Goal: Task Accomplishment & Management: Use online tool/utility

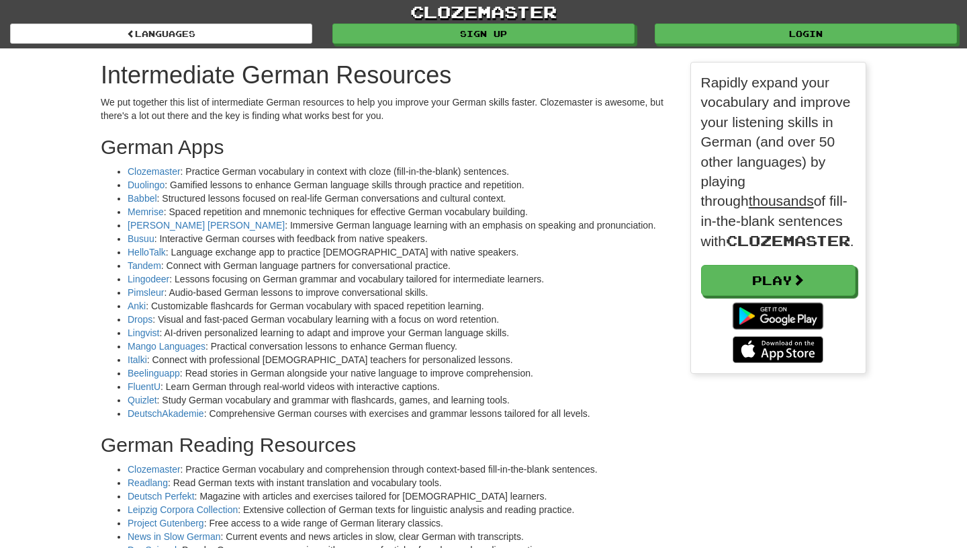
scroll to position [2152, 786]
click at [159, 348] on link "Mango Languages" at bounding box center [167, 346] width 78 height 11
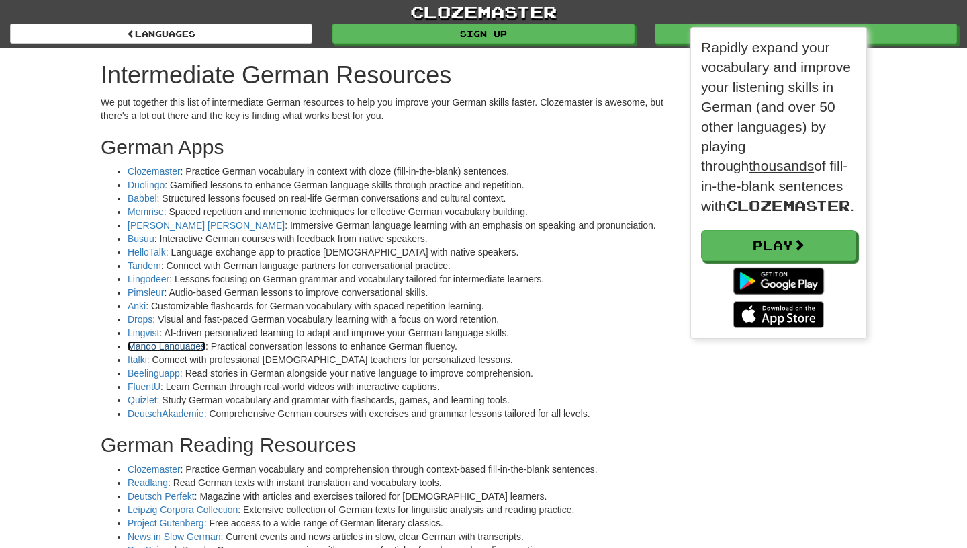
scroll to position [311, 176]
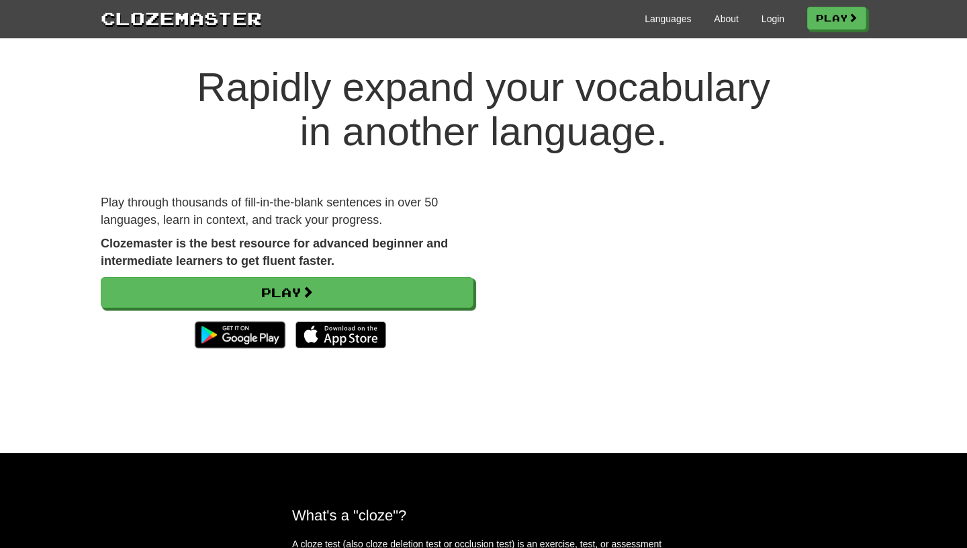
scroll to position [16, 0]
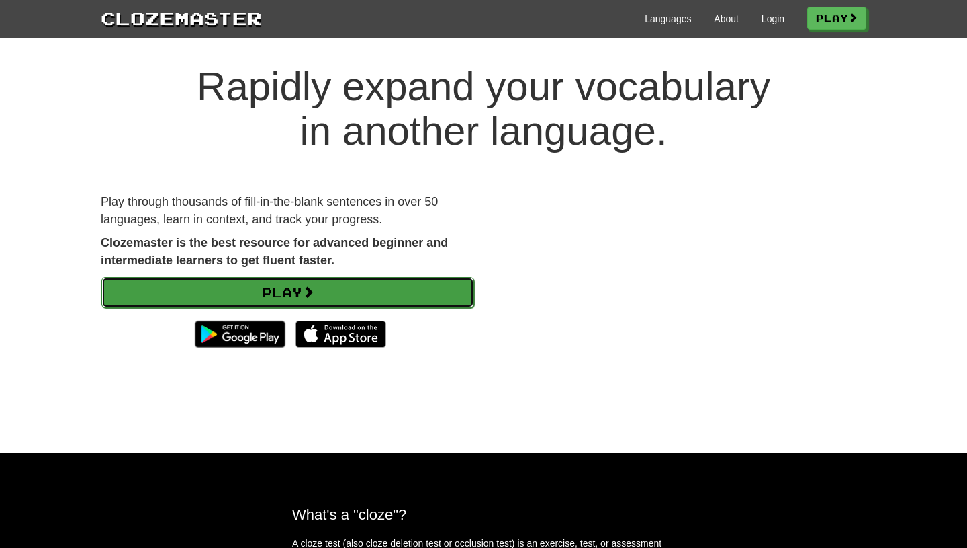
click at [335, 293] on link "Play" at bounding box center [287, 292] width 373 height 31
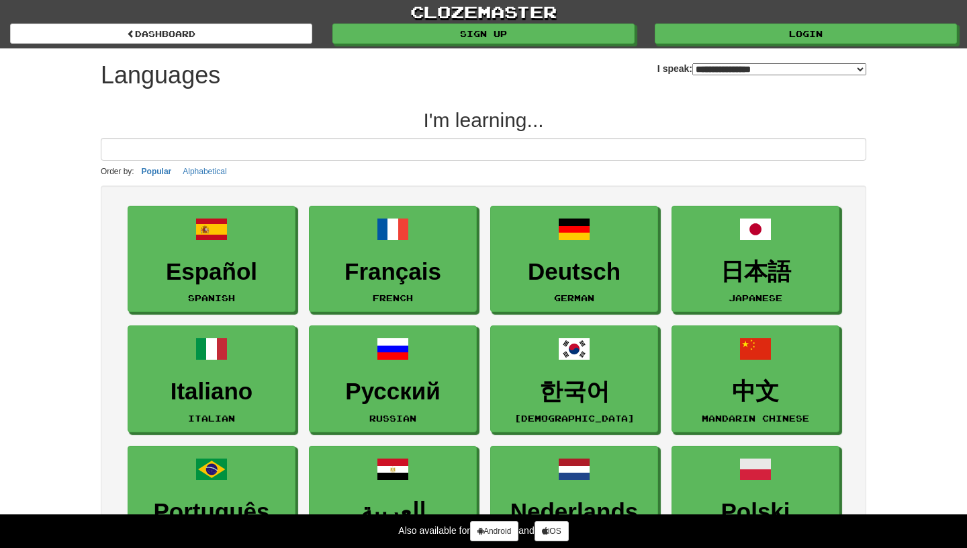
select select "*******"
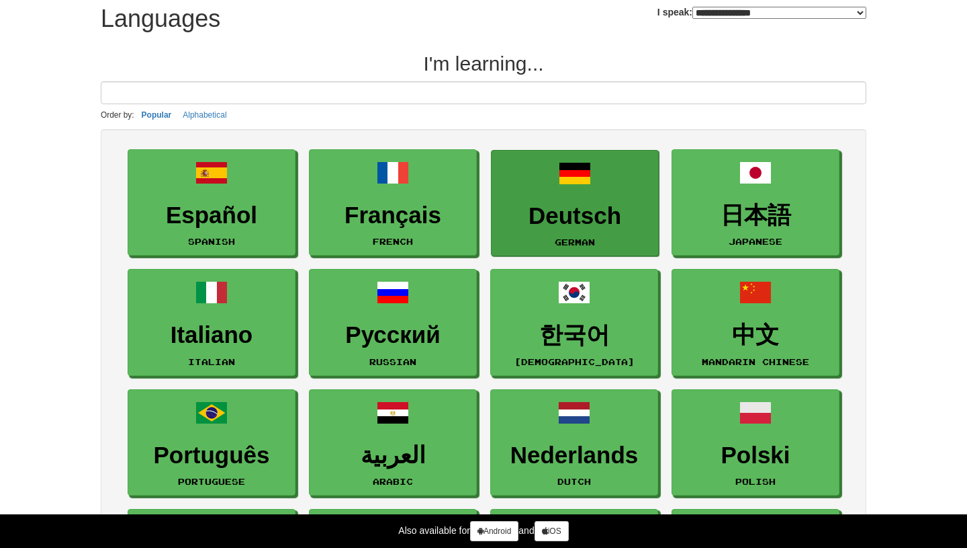
scroll to position [67, 0]
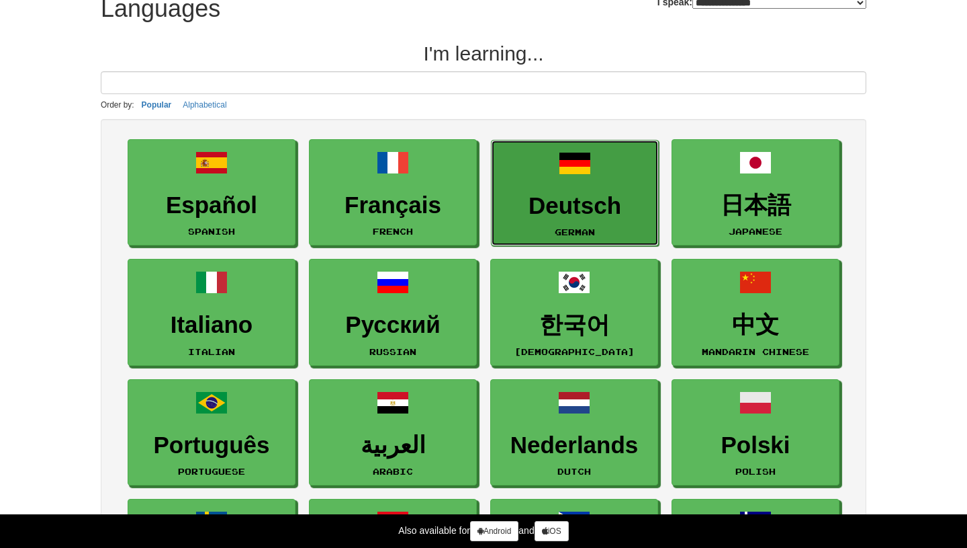
click at [617, 219] on h3 "Deutsch" at bounding box center [575, 206] width 153 height 26
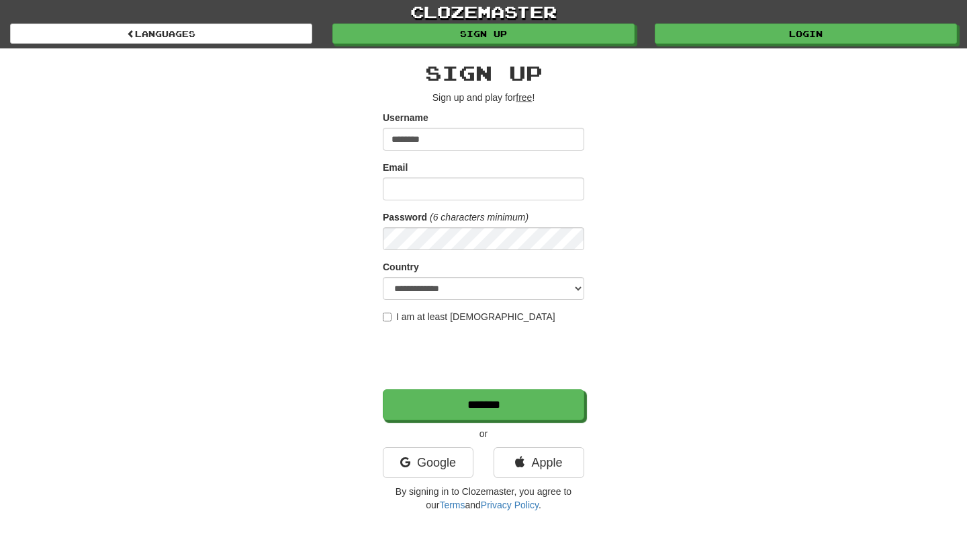
type input "********"
click at [486, 185] on input "Email" at bounding box center [484, 188] width 202 height 23
type input "**********"
click at [499, 289] on select "**********" at bounding box center [484, 288] width 202 height 23
select select "**"
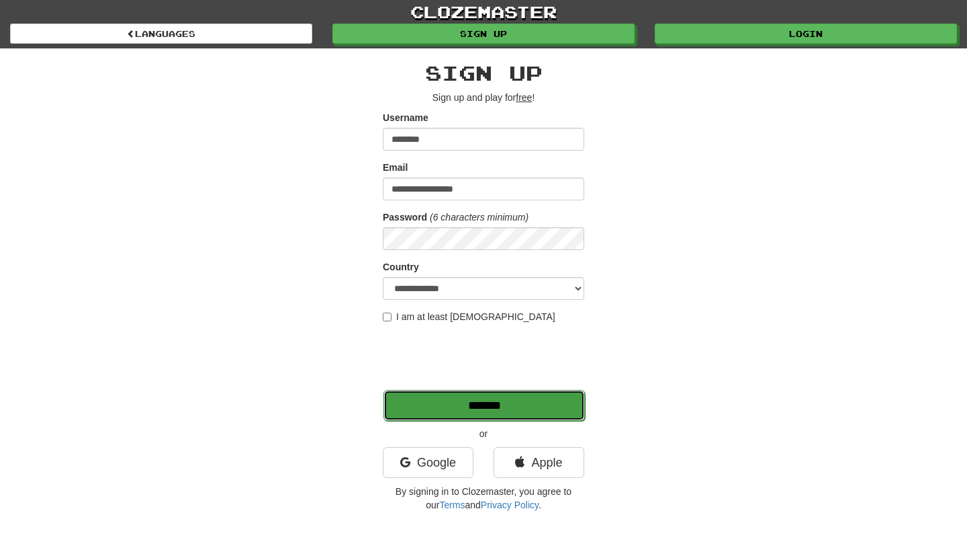
click at [471, 403] on input "*******" at bounding box center [485, 405] width 202 height 31
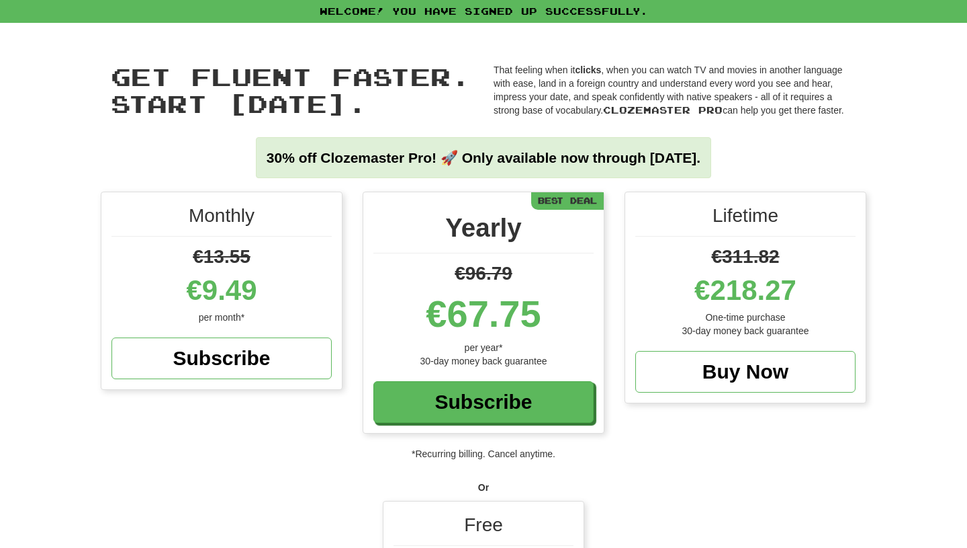
click at [472, 532] on div "Free" at bounding box center [484, 528] width 180 height 34
click at [492, 513] on div "Free" at bounding box center [484, 528] width 180 height 34
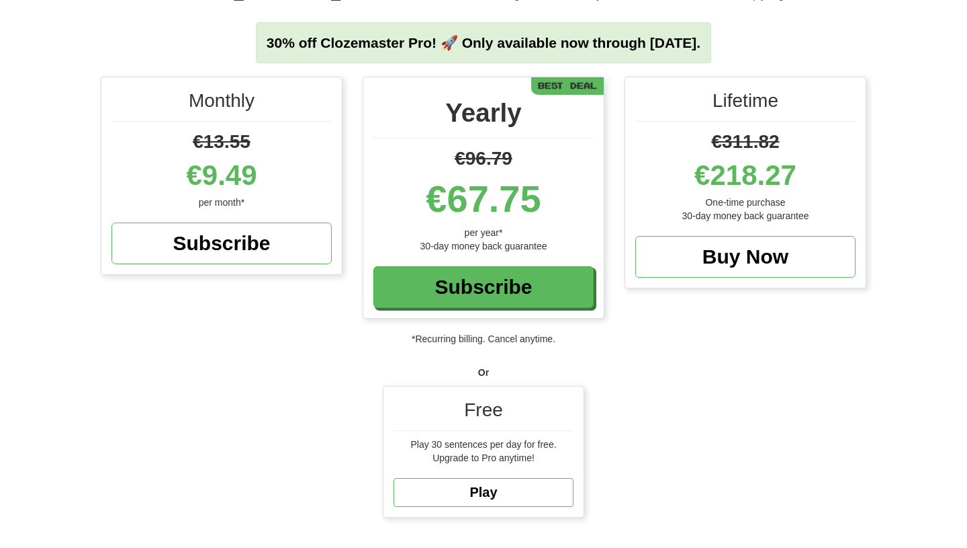
scroll to position [117, 0]
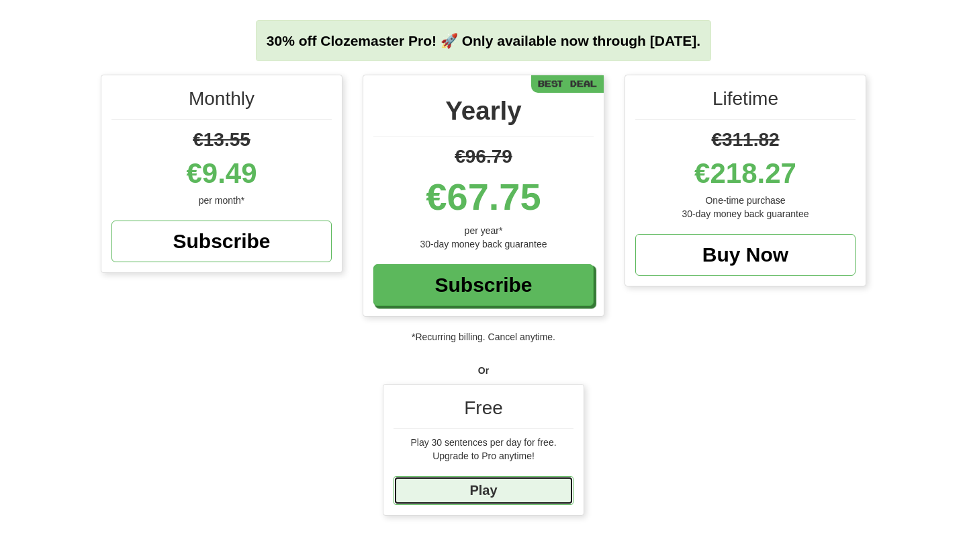
click at [476, 486] on link "Play" at bounding box center [484, 490] width 180 height 29
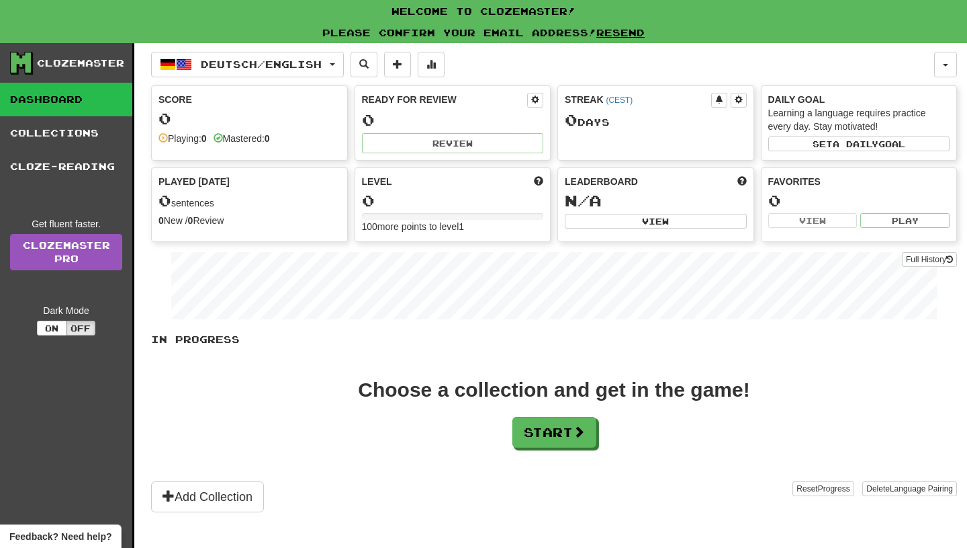
scroll to position [28, 0]
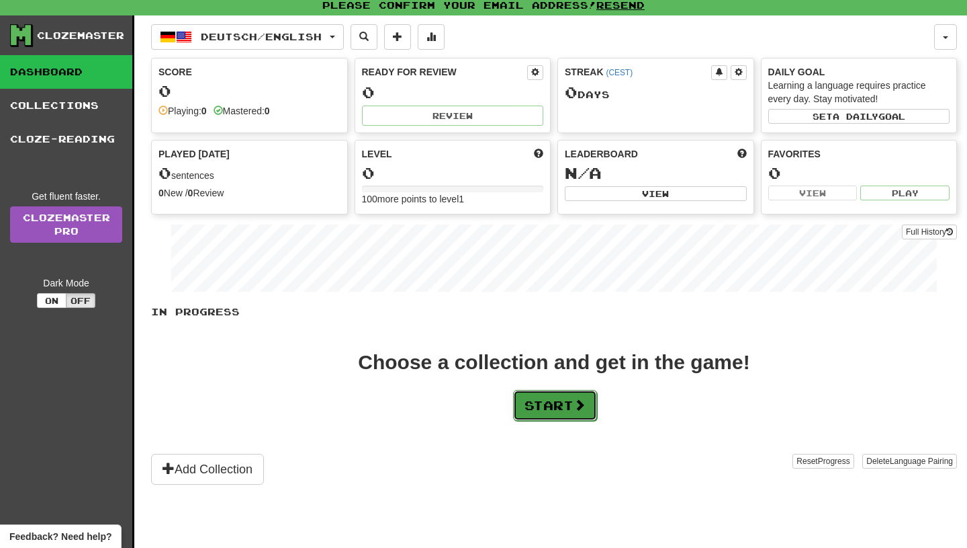
click at [540, 408] on button "Start" at bounding box center [555, 405] width 84 height 31
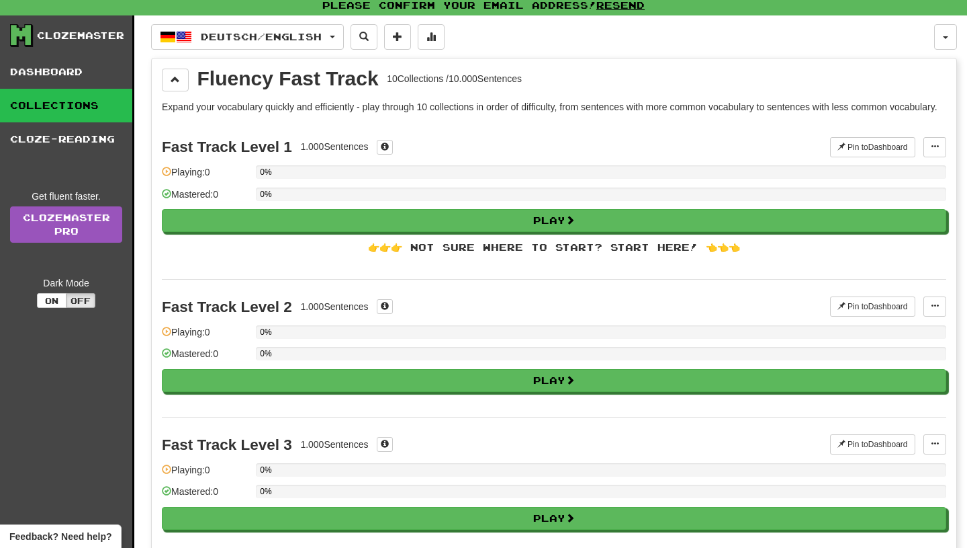
scroll to position [0, 0]
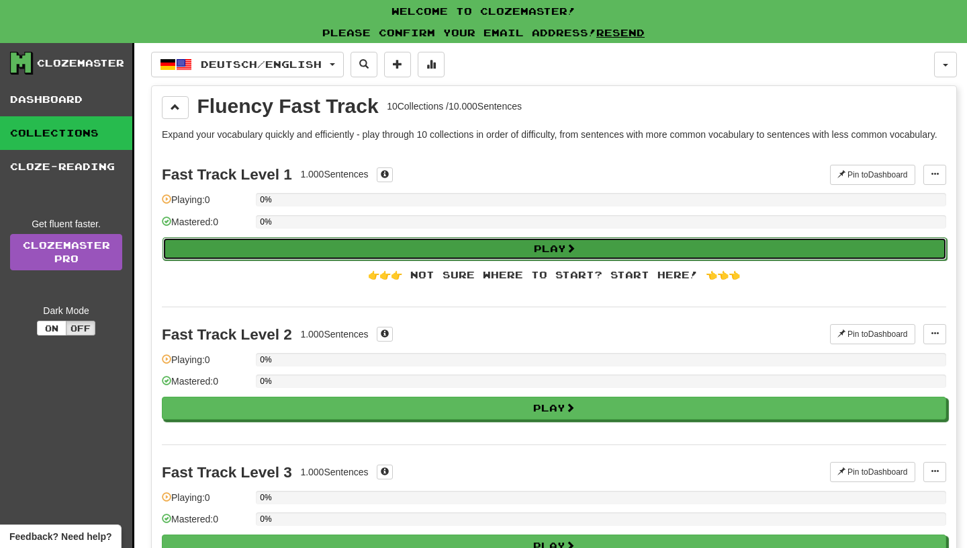
click at [458, 260] on button "Play" at bounding box center [555, 248] width 785 height 23
select select "**"
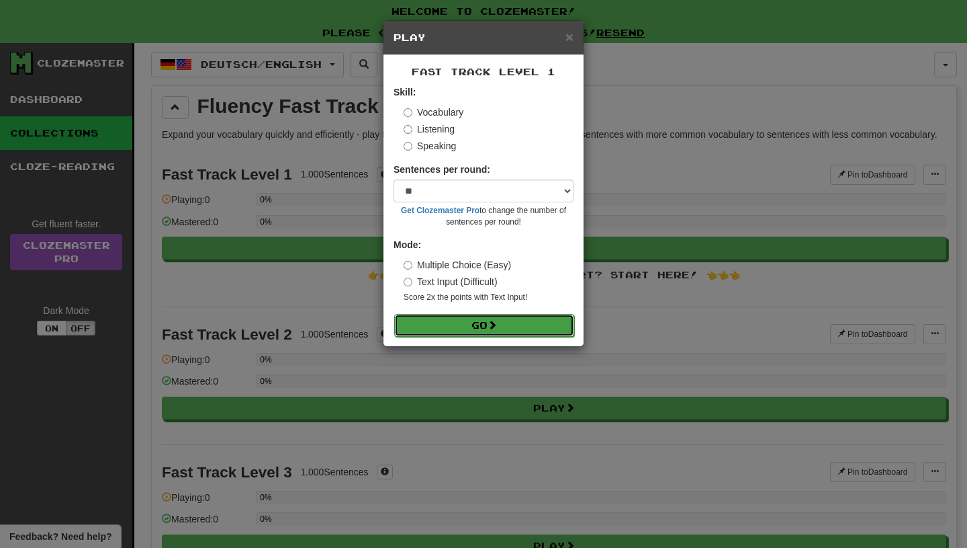
click at [455, 324] on button "Go" at bounding box center [484, 325] width 180 height 23
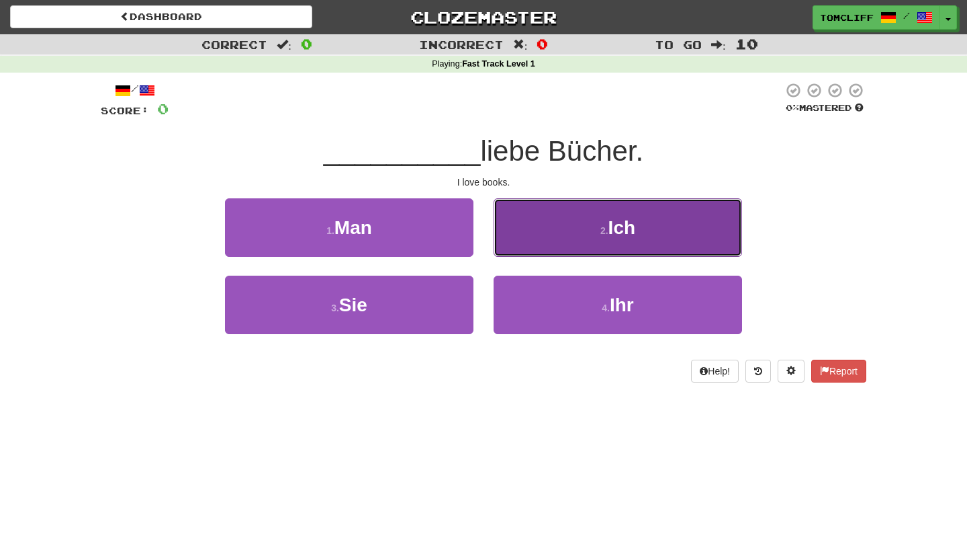
click at [621, 234] on span "Ich" at bounding box center [622, 227] width 27 height 21
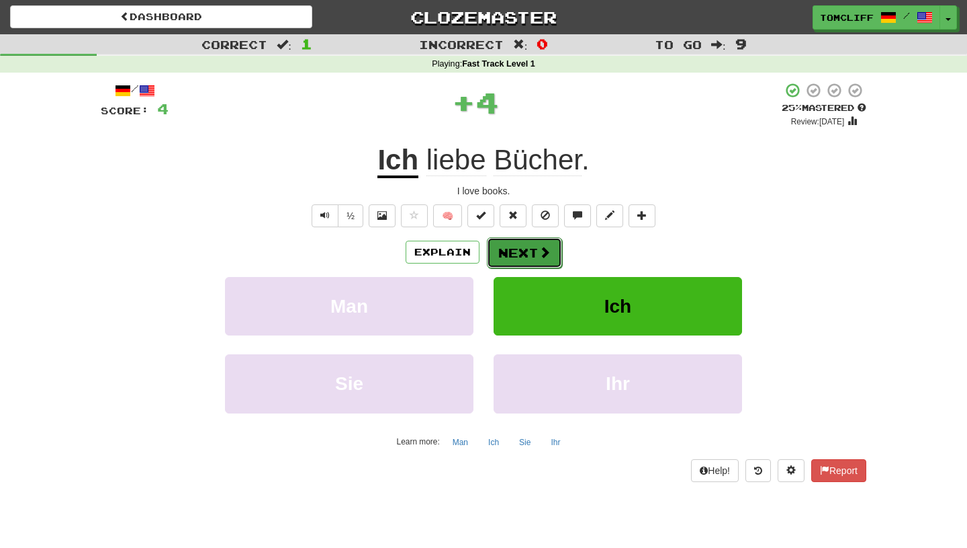
click at [544, 259] on button "Next" at bounding box center [524, 252] width 75 height 31
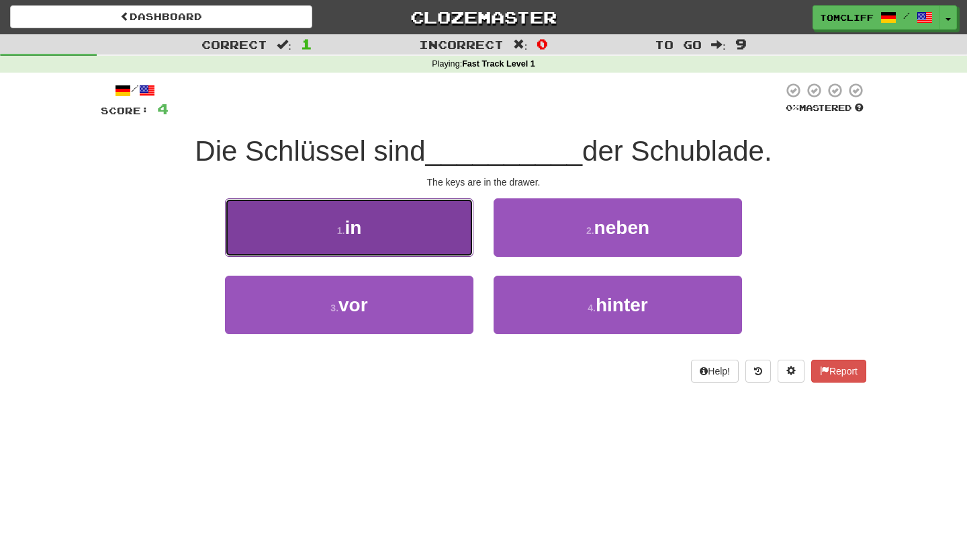
click at [431, 224] on button "1 . in" at bounding box center [349, 227] width 249 height 58
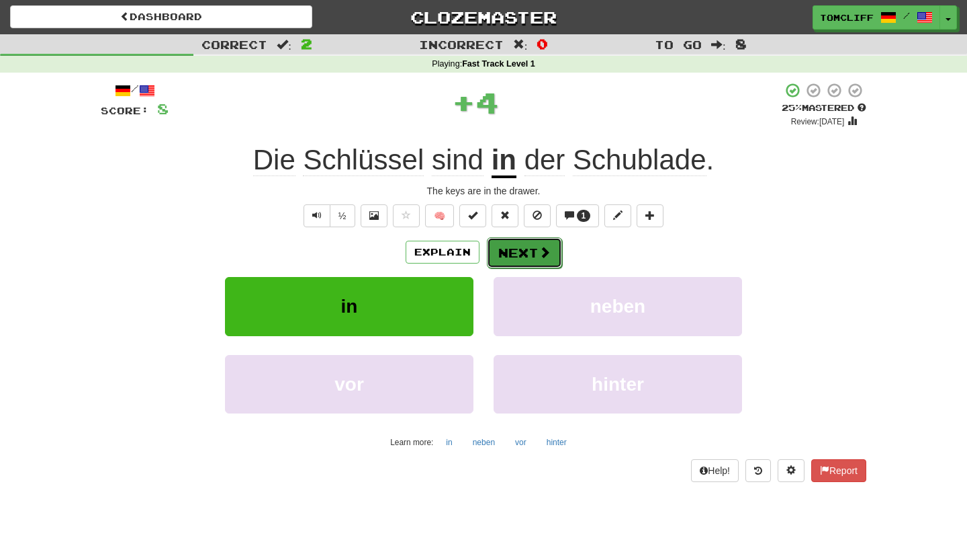
click at [537, 261] on button "Next" at bounding box center [524, 252] width 75 height 31
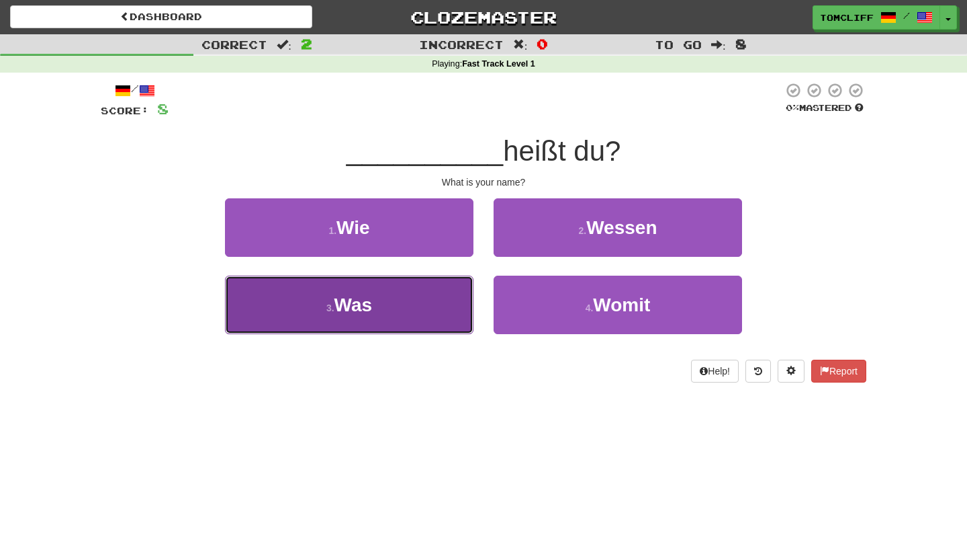
click at [421, 300] on button "3 . Was" at bounding box center [349, 304] width 249 height 58
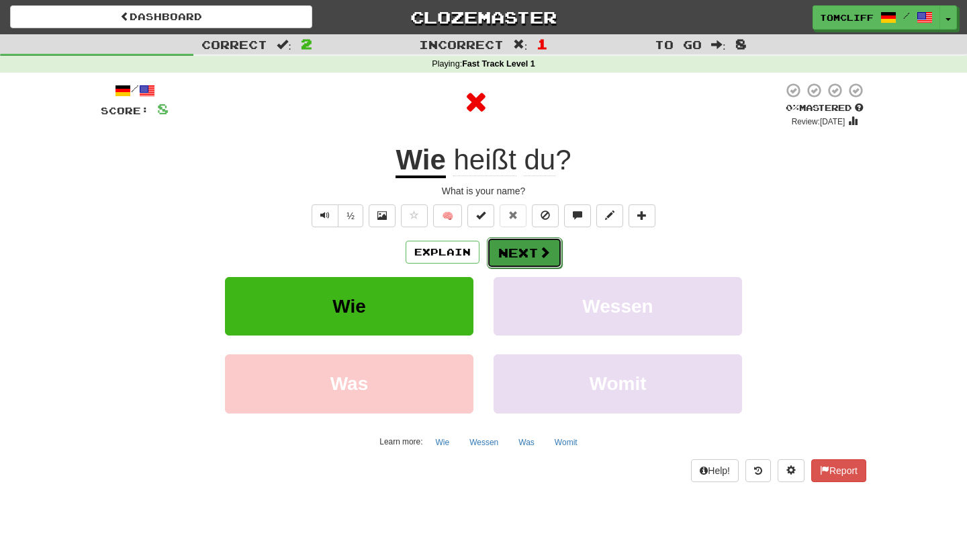
click at [540, 245] on button "Next" at bounding box center [524, 252] width 75 height 31
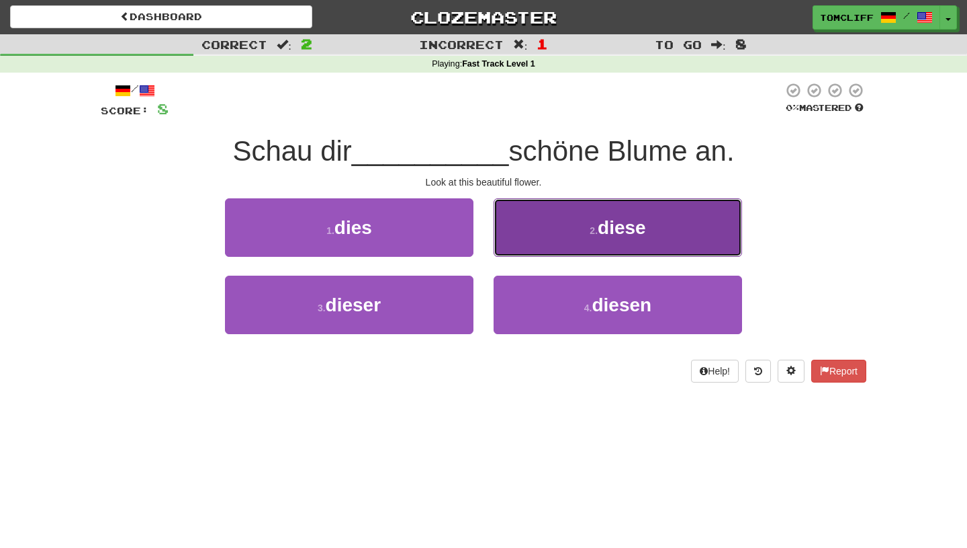
click at [537, 227] on button "2 . diese" at bounding box center [618, 227] width 249 height 58
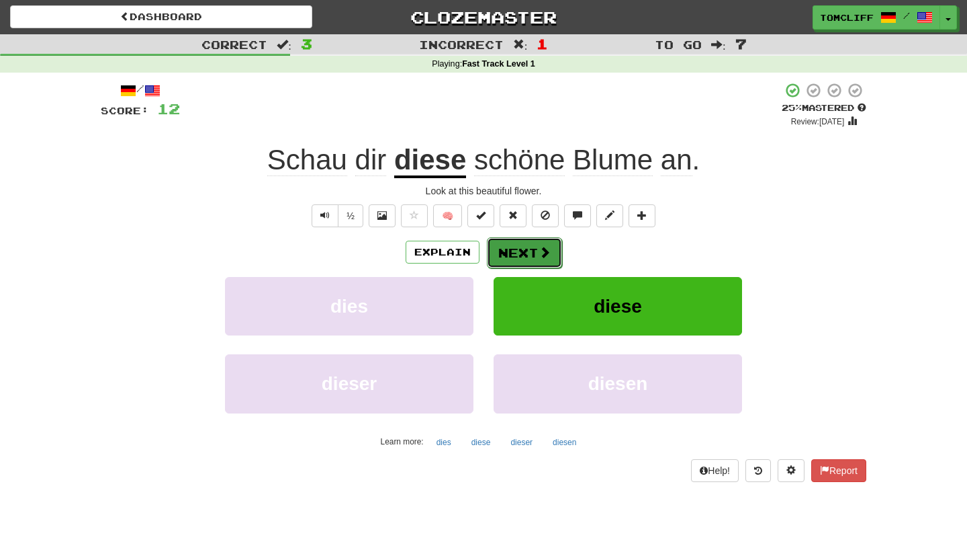
click at [521, 256] on button "Next" at bounding box center [524, 252] width 75 height 31
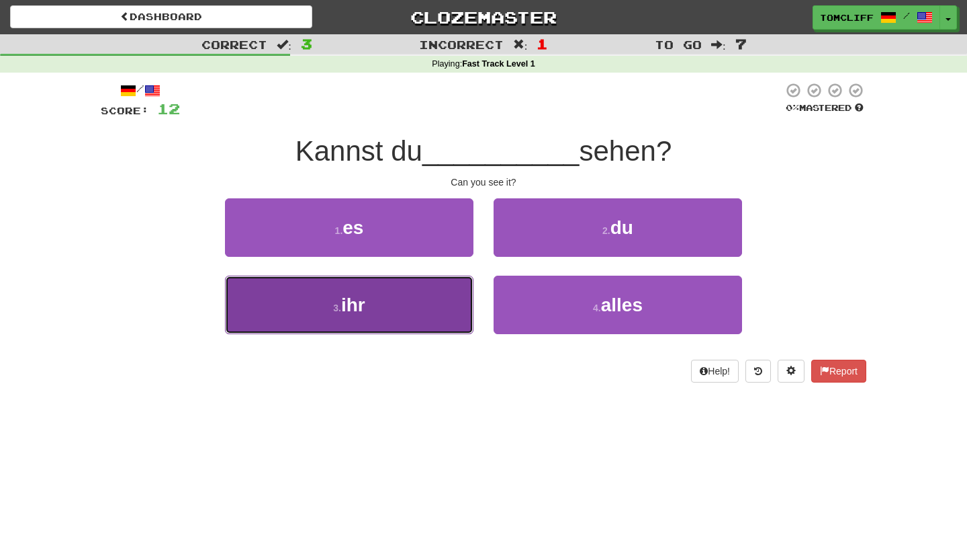
click at [406, 295] on button "3 . ihr" at bounding box center [349, 304] width 249 height 58
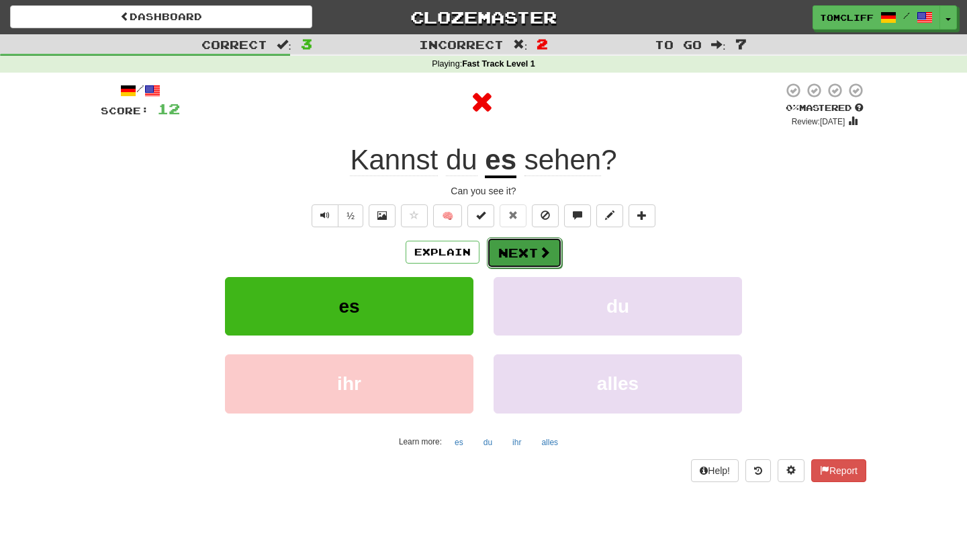
click at [513, 258] on button "Next" at bounding box center [524, 252] width 75 height 31
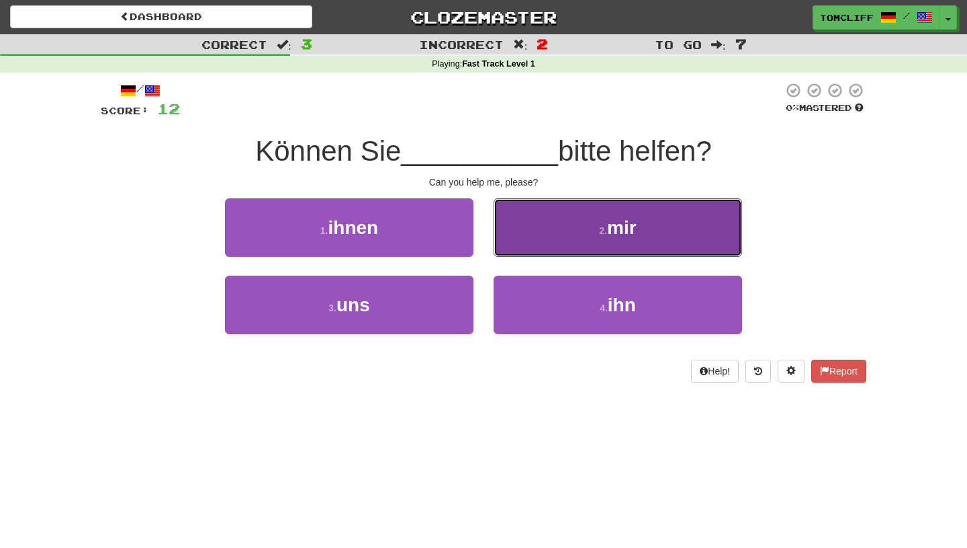
click at [558, 231] on button "2 . mir" at bounding box center [618, 227] width 249 height 58
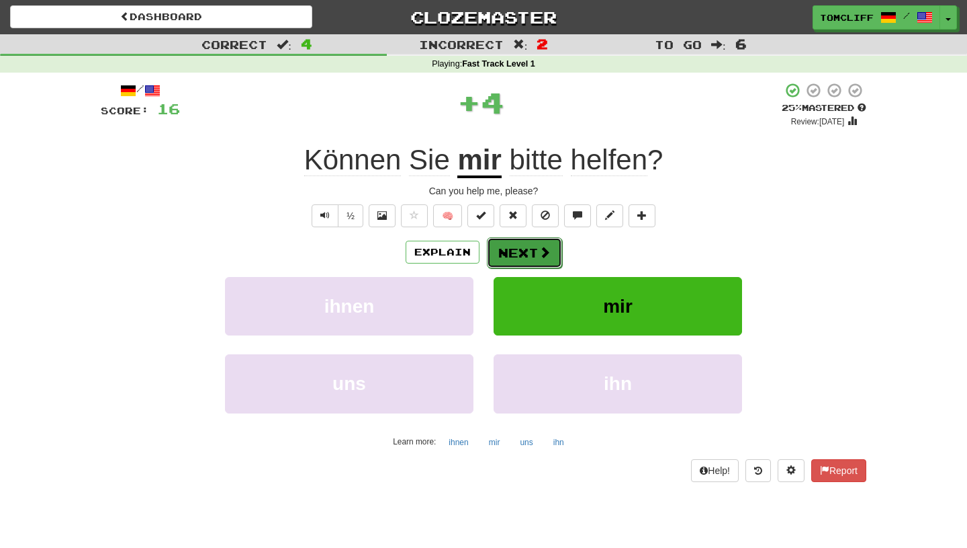
click at [524, 255] on button "Next" at bounding box center [524, 252] width 75 height 31
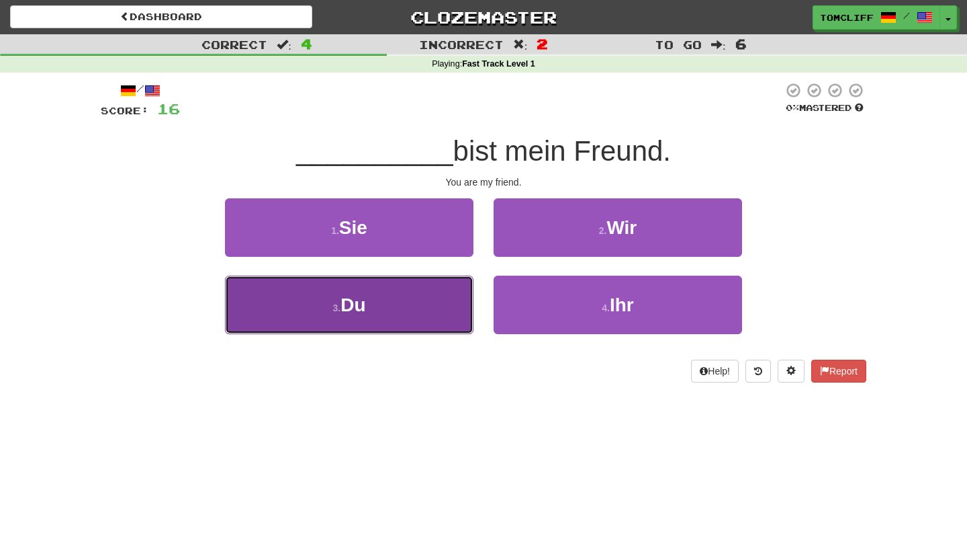
click at [385, 306] on button "3 . Du" at bounding box center [349, 304] width 249 height 58
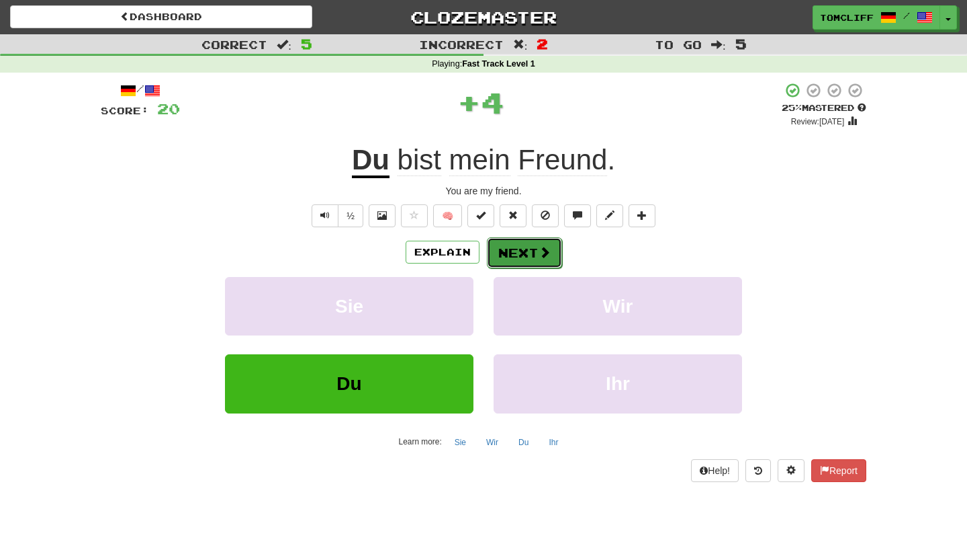
click at [527, 252] on button "Next" at bounding box center [524, 252] width 75 height 31
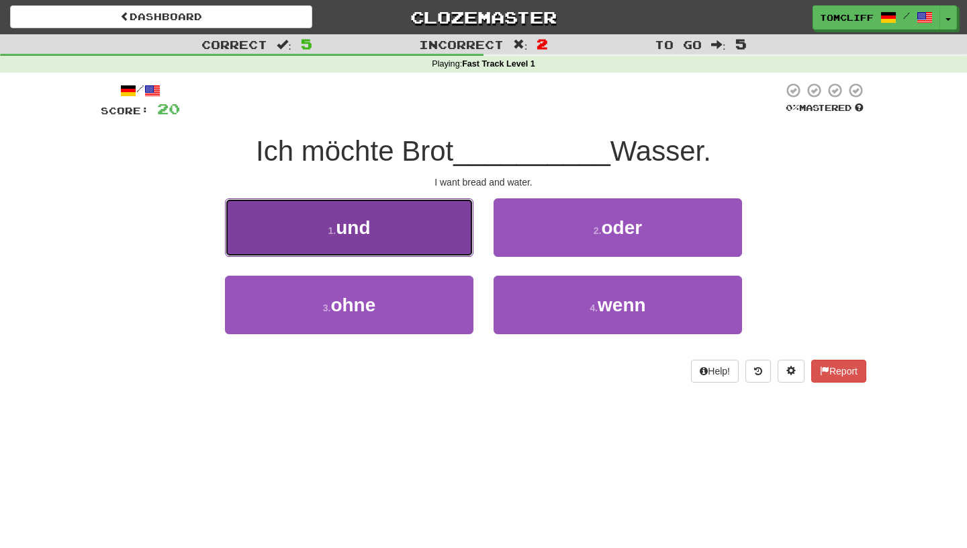
click at [406, 220] on button "1 . und" at bounding box center [349, 227] width 249 height 58
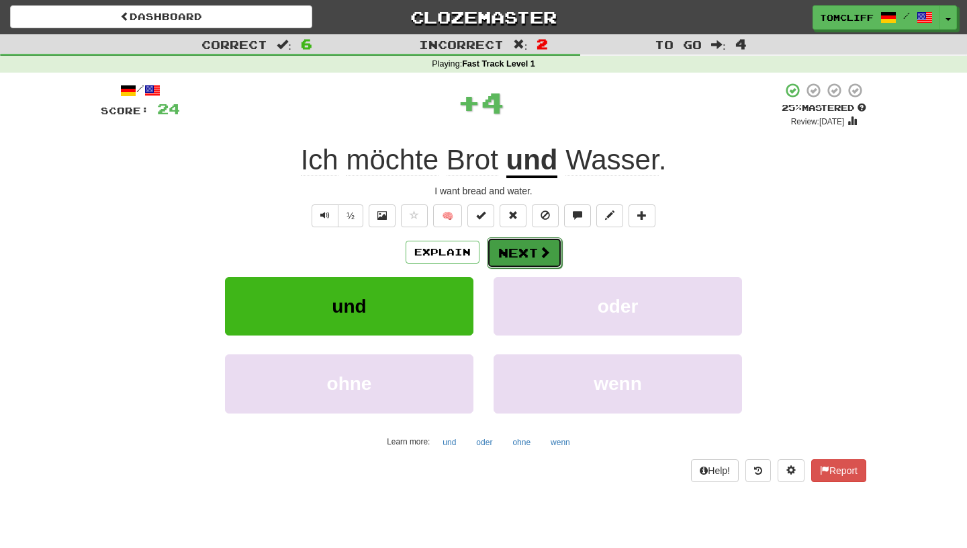
click at [518, 252] on button "Next" at bounding box center [524, 252] width 75 height 31
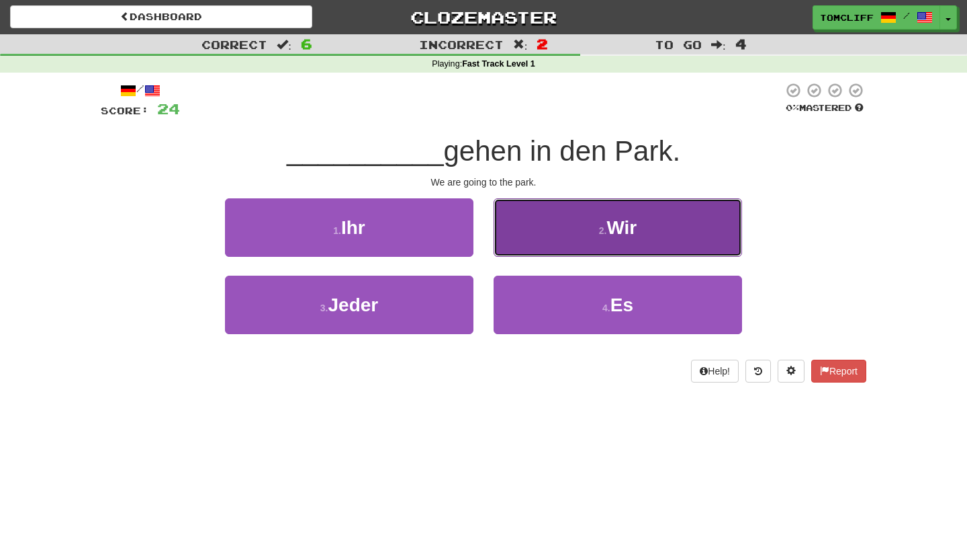
click at [572, 232] on button "2 . Wir" at bounding box center [618, 227] width 249 height 58
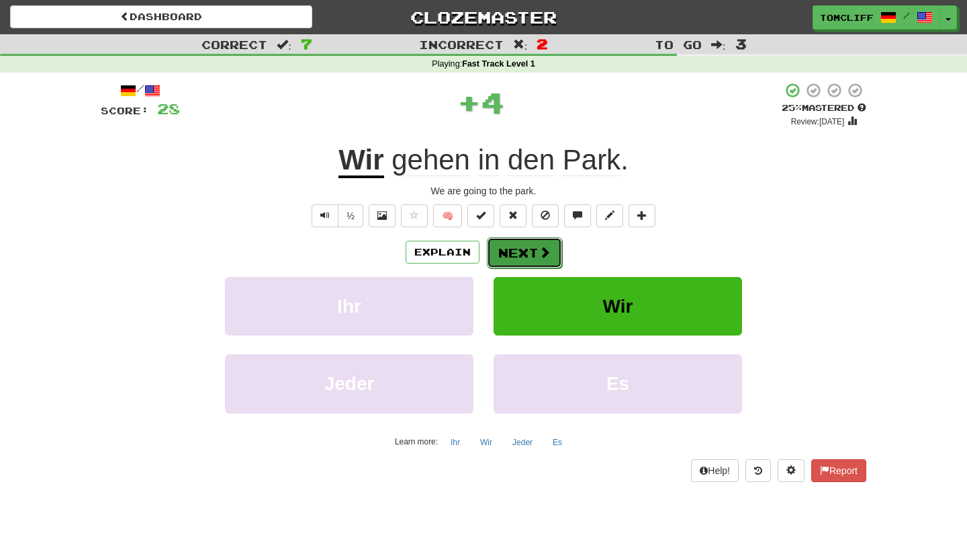
click at [544, 261] on button "Next" at bounding box center [524, 252] width 75 height 31
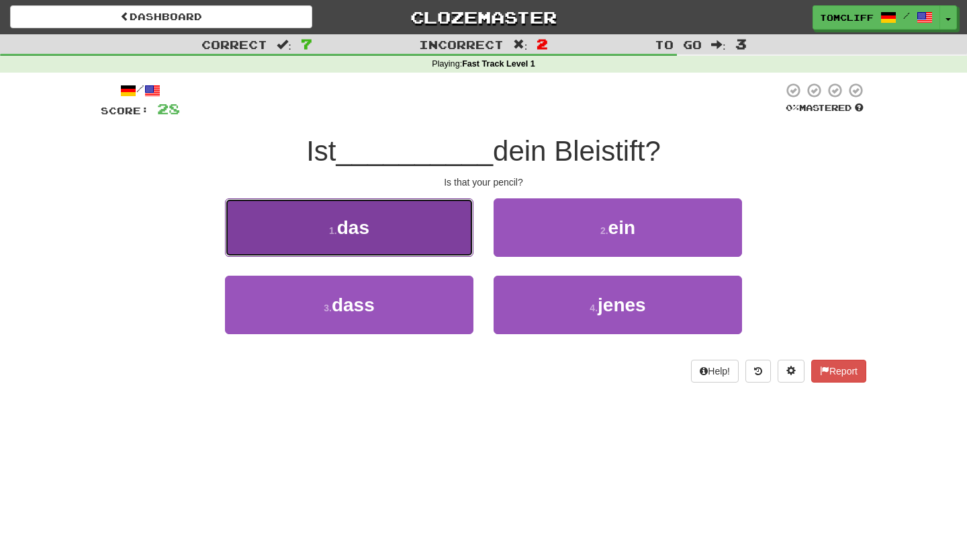
click at [404, 224] on button "1 . das" at bounding box center [349, 227] width 249 height 58
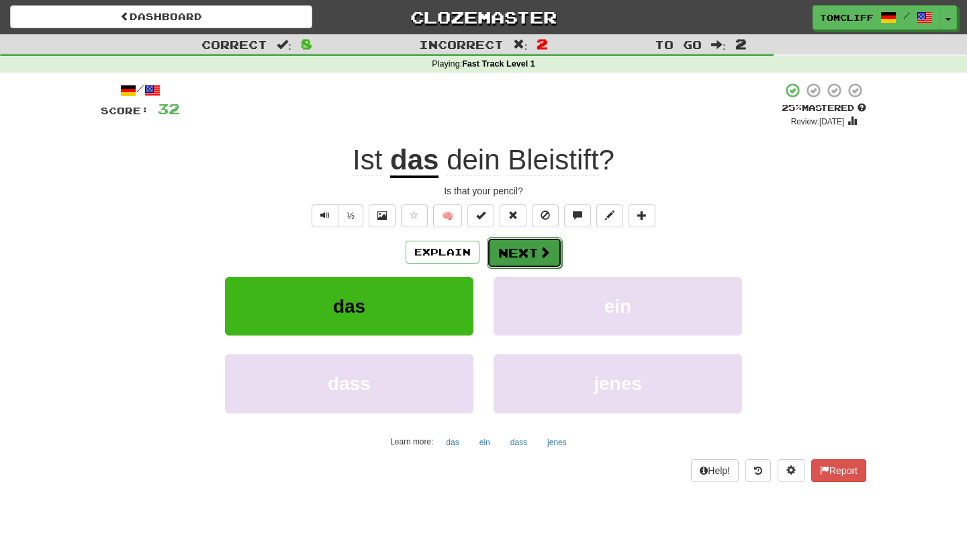
click at [527, 251] on button "Next" at bounding box center [524, 252] width 75 height 31
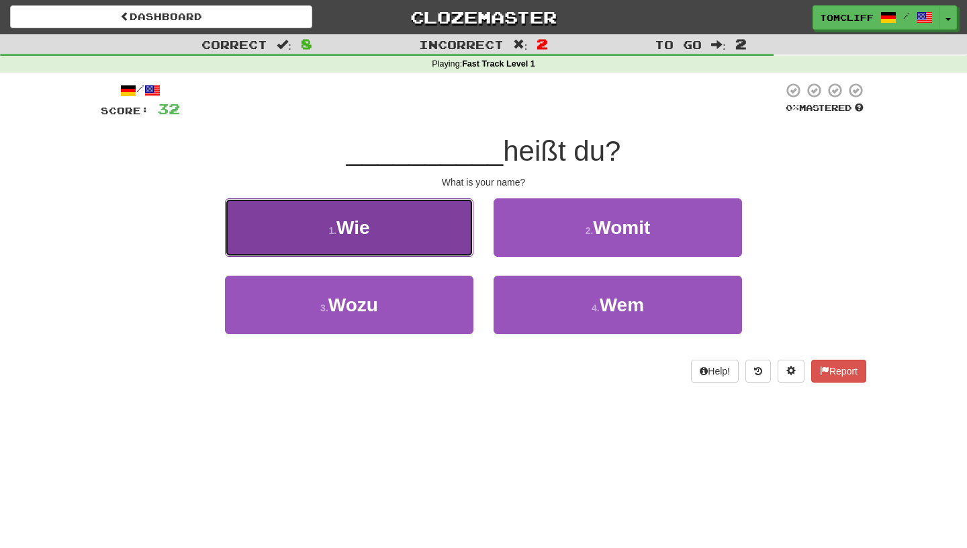
click at [420, 210] on button "1 . Wie" at bounding box center [349, 227] width 249 height 58
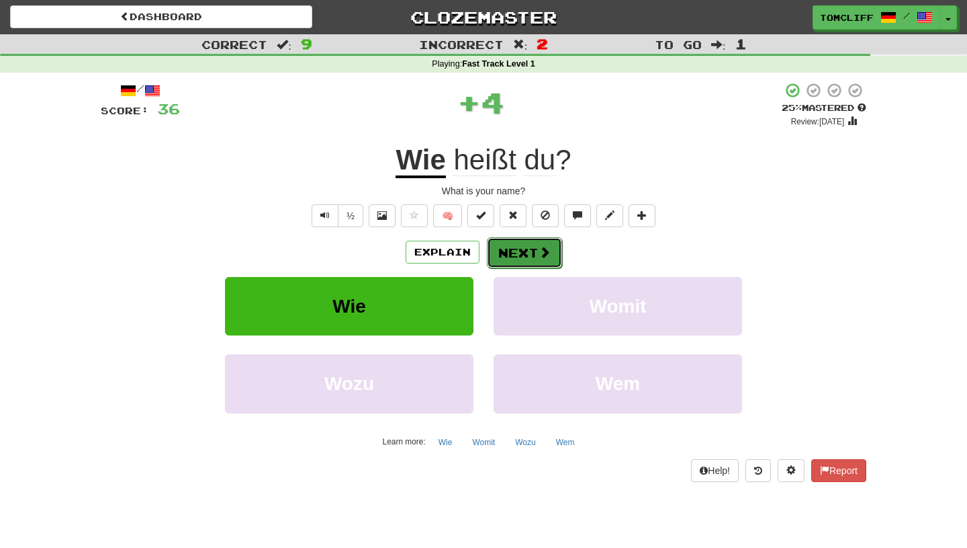
click at [522, 256] on button "Next" at bounding box center [524, 252] width 75 height 31
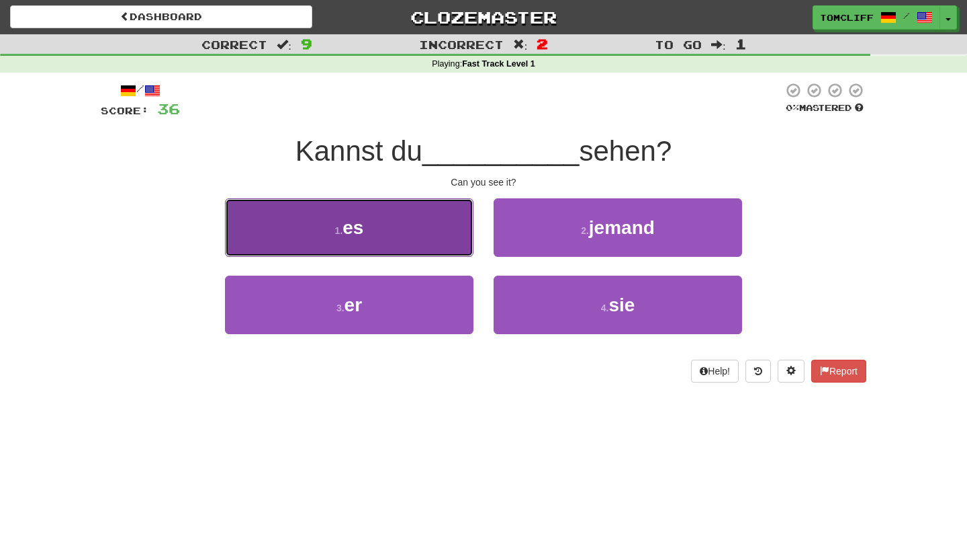
click at [429, 202] on button "1 . es" at bounding box center [349, 227] width 249 height 58
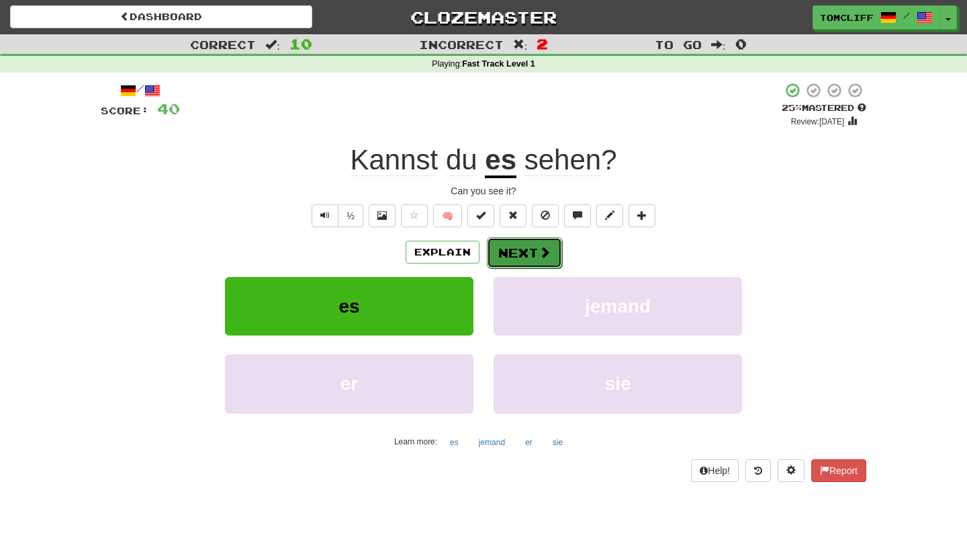
click at [513, 257] on button "Next" at bounding box center [524, 252] width 75 height 31
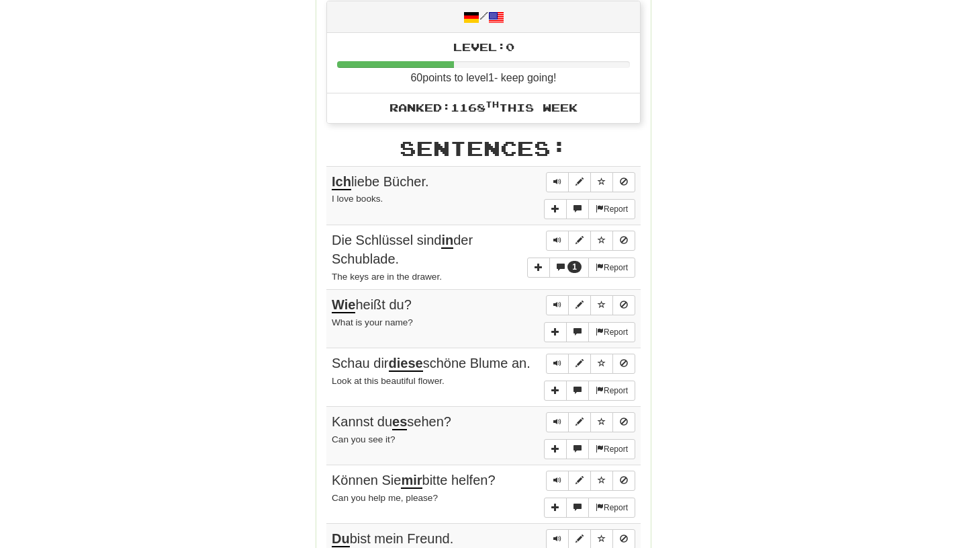
scroll to position [640, 0]
